Goal: Information Seeking & Learning: Learn about a topic

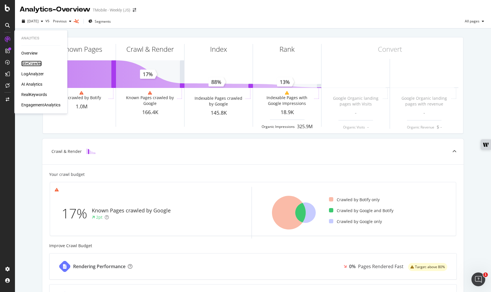
click at [35, 65] on div "SiteCrawler" at bounding box center [31, 64] width 20 height 6
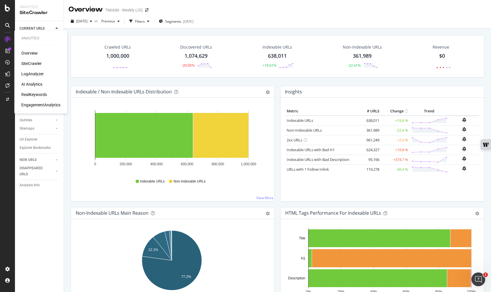
click at [31, 93] on div "RealKeywords" at bounding box center [34, 95] width 26 height 6
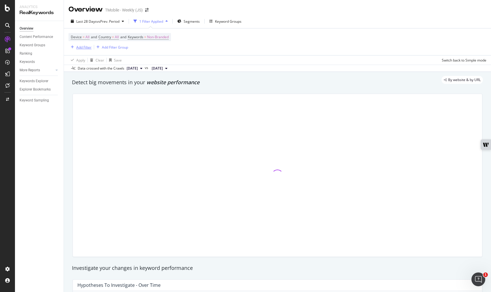
click at [80, 46] on div "Add Filter" at bounding box center [83, 47] width 15 height 5
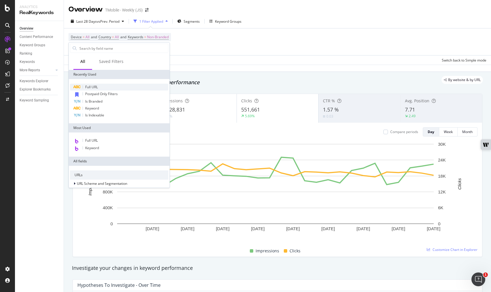
click at [91, 84] on div "Full URL" at bounding box center [119, 87] width 98 height 7
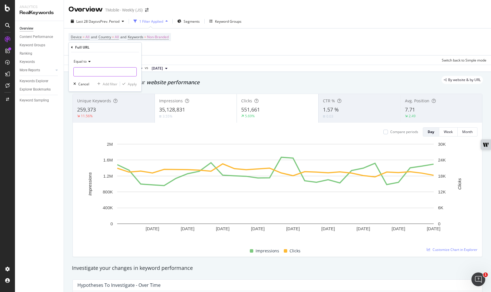
click at [100, 73] on input "text" at bounding box center [105, 71] width 63 height 9
paste input "[URL][DOMAIN_NAME]"
type input "[URL][DOMAIN_NAME]"
click at [129, 84] on div "Apply" at bounding box center [132, 84] width 9 height 5
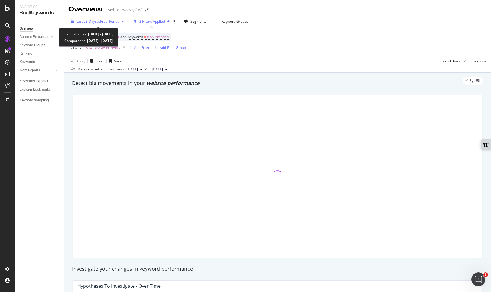
click at [111, 25] on div "Last 28 Days vs Prev. Period" at bounding box center [97, 21] width 58 height 9
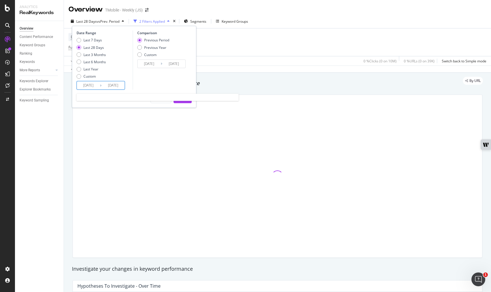
click at [83, 85] on input "[DATE]" at bounding box center [88, 85] width 23 height 8
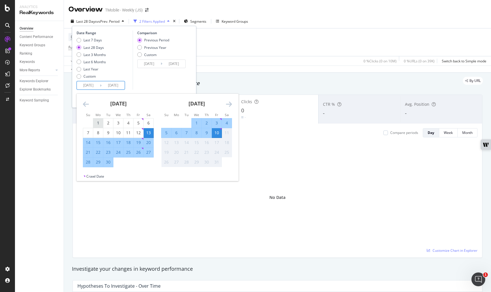
click at [97, 122] on div "1" at bounding box center [98, 123] width 10 height 6
type input "[DATE]"
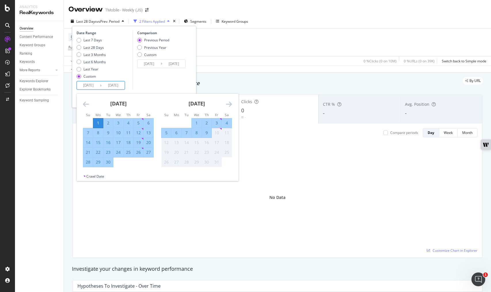
click at [109, 163] on div "30" at bounding box center [108, 162] width 10 height 6
type input "[DATE]"
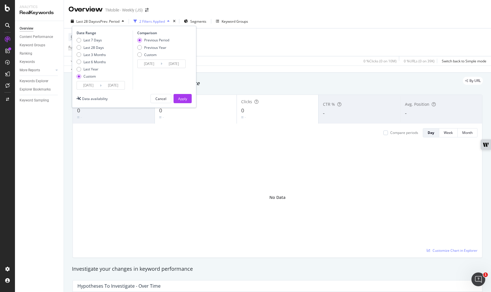
click at [159, 65] on input "[DATE]" at bounding box center [149, 64] width 23 height 8
click at [157, 63] on input "2025/08/0" at bounding box center [149, 64] width 23 height 8
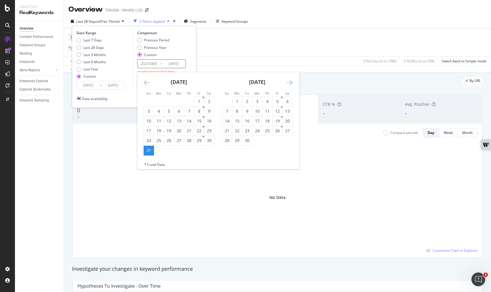
type input "[DATE]"
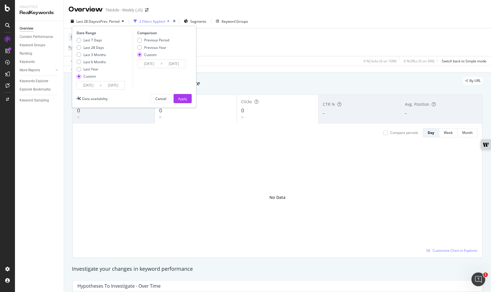
click at [189, 64] on div "Date Range Last 7 Days Last 28 Days Last 3 Months Last 6 Months Last Year Custo…" at bounding box center [134, 60] width 115 height 59
click at [180, 95] on div "Apply" at bounding box center [182, 98] width 9 height 9
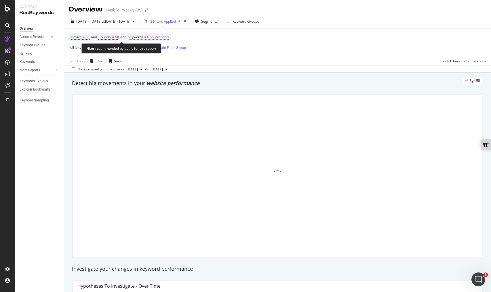
click at [166, 37] on span "Non-Branded" at bounding box center [158, 37] width 22 height 8
click at [163, 52] on icon "button" at bounding box center [163, 50] width 2 height 3
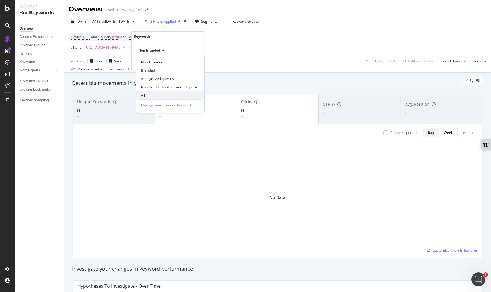
click at [146, 94] on span "All" at bounding box center [170, 95] width 59 height 5
click at [190, 63] on div "button" at bounding box center [187, 62] width 8 height 3
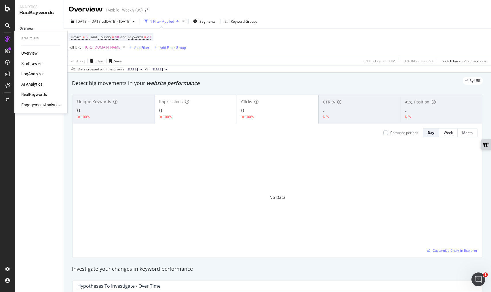
click at [35, 83] on div "AI Analytics" at bounding box center [31, 84] width 21 height 6
